Goal: Task Accomplishment & Management: Use online tool/utility

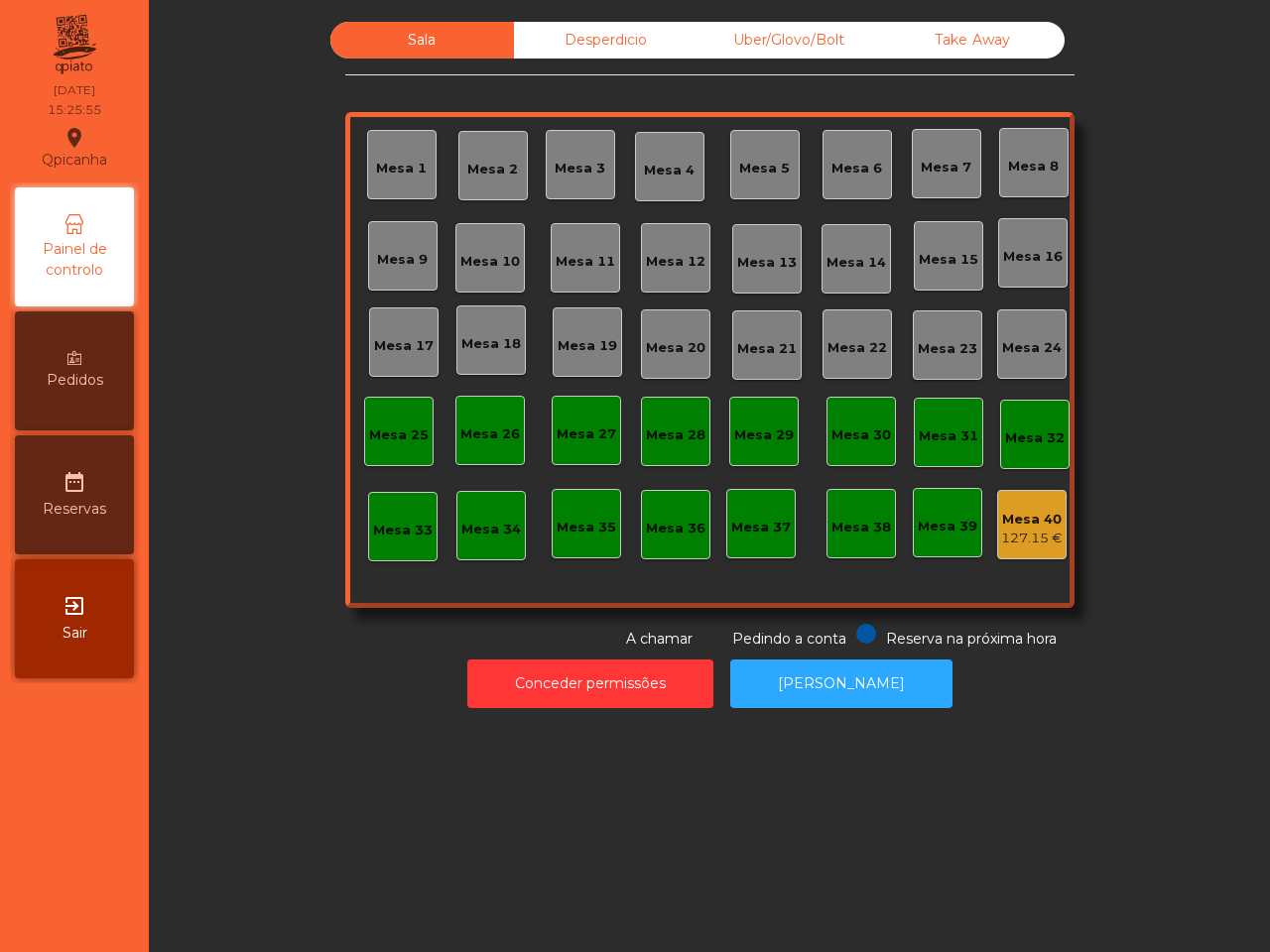
click at [58, 881] on nav "Qpicanha location_on [DATE] 15:25:55 Painel de controlo Pedidos date_range Rese…" at bounding box center [74, 476] width 149 height 952
click at [617, 683] on button "Conceder permissões" at bounding box center [590, 684] width 246 height 49
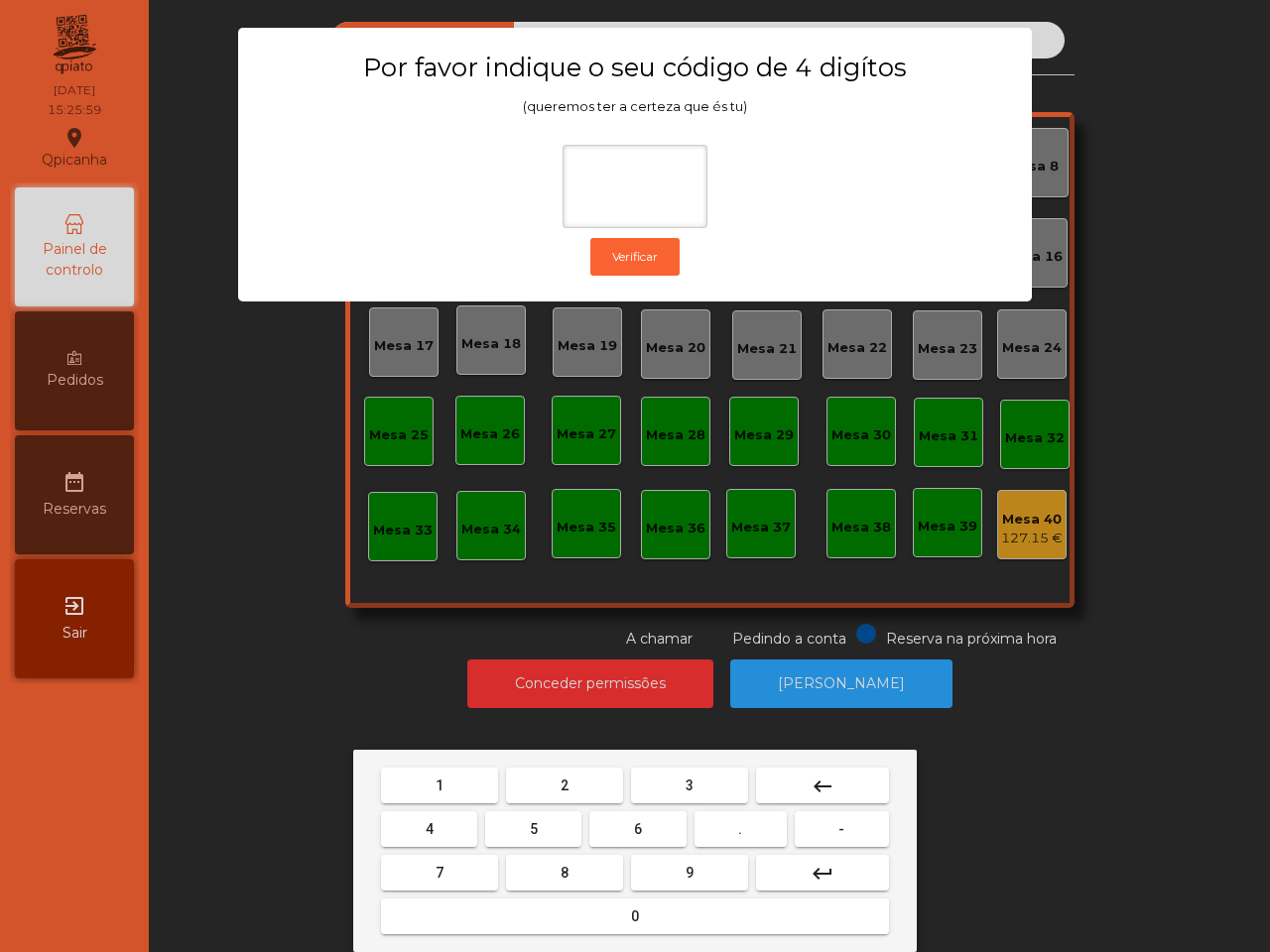
click at [437, 779] on span "1" at bounding box center [439, 785] width 8 height 16
drag, startPoint x: 682, startPoint y: 873, endPoint x: 518, endPoint y: 851, distance: 165.5
click at [679, 871] on button "9" at bounding box center [688, 873] width 117 height 36
drag, startPoint x: 436, startPoint y: 828, endPoint x: 459, endPoint y: 849, distance: 31.1
click at [437, 828] on button "4" at bounding box center [429, 829] width 96 height 36
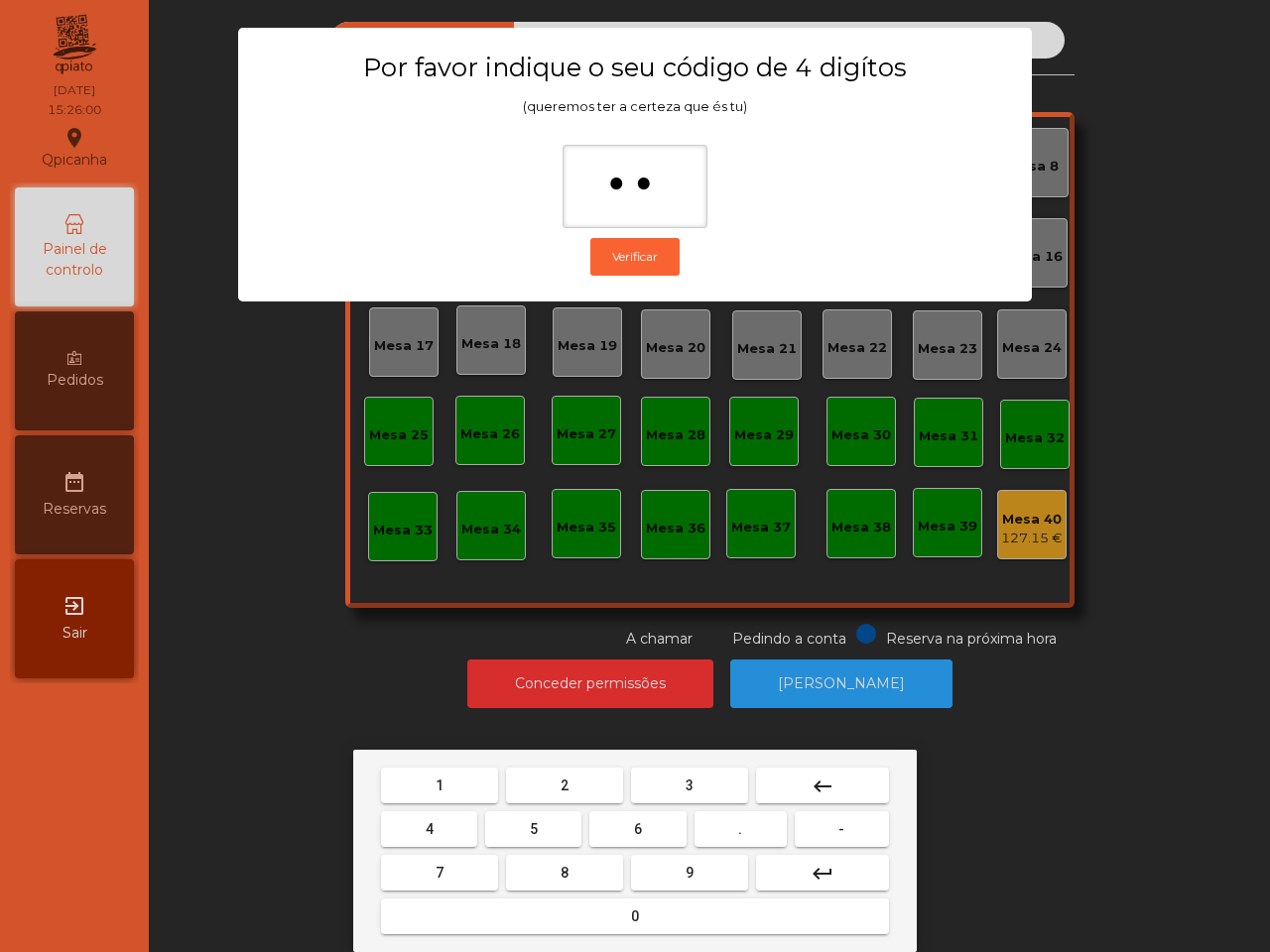
type input "***"
click at [559, 916] on button "0" at bounding box center [635, 917] width 508 height 36
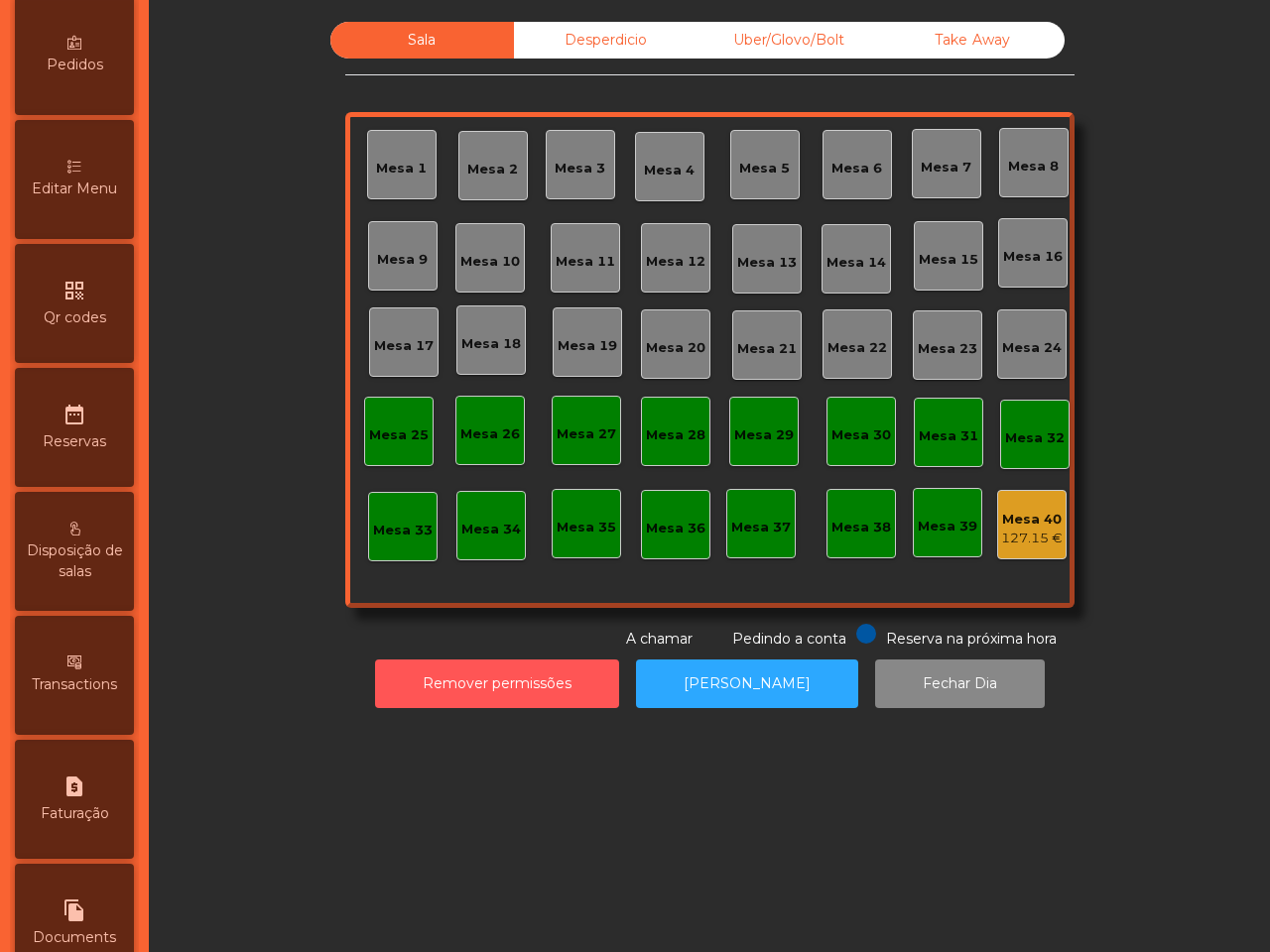
scroll to position [754, 0]
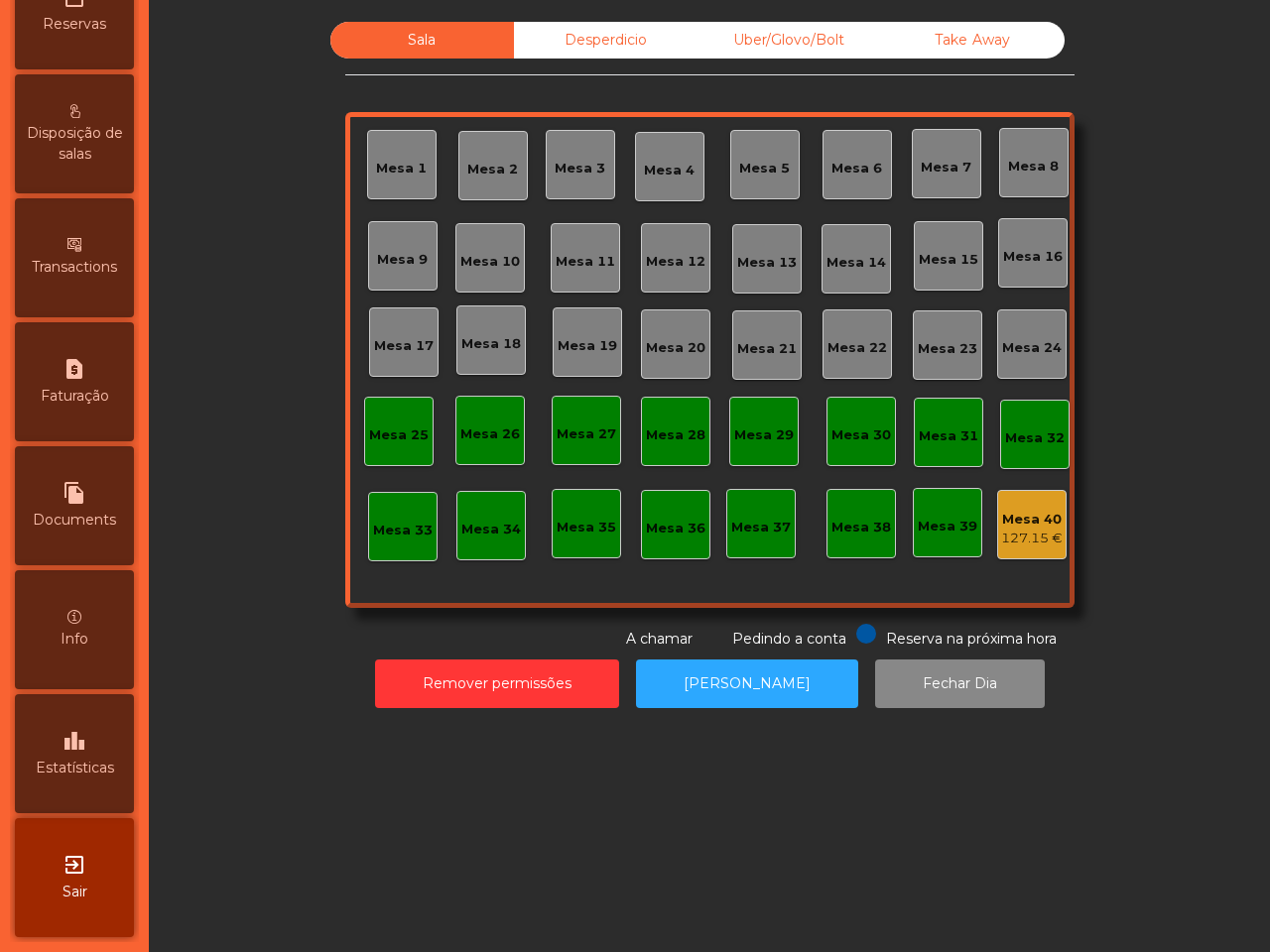
click at [107, 758] on span "Estatísticas" at bounding box center [75, 768] width 79 height 21
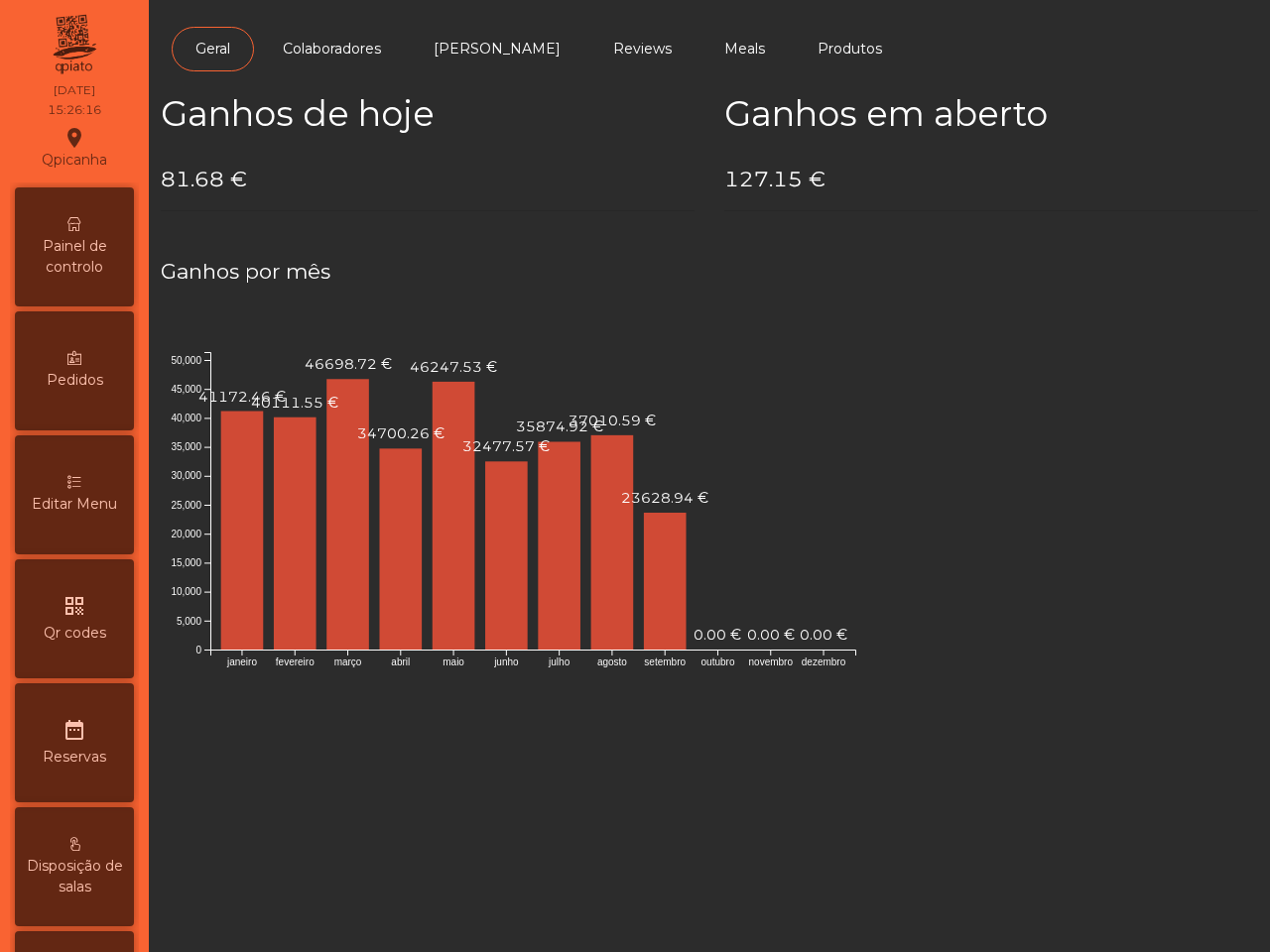
click at [86, 232] on div "Painel de controlo" at bounding box center [74, 246] width 119 height 119
